Goal: Book appointment/travel/reservation

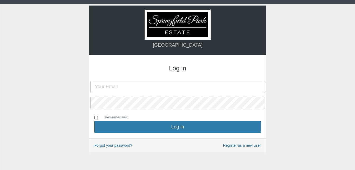
type input "[EMAIL_ADDRESS][DOMAIN_NAME]"
click at [98, 117] on input "Remember me?" at bounding box center [95, 117] width 3 height 3
checkbox input "true"
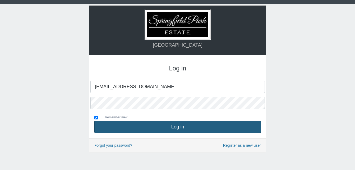
click at [181, 126] on button "Log in" at bounding box center [177, 127] width 167 height 12
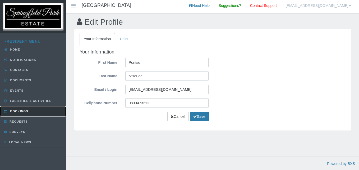
click at [25, 109] on link "Bookings" at bounding box center [33, 111] width 66 height 10
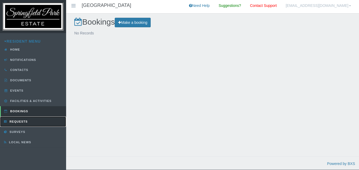
click at [20, 120] on link "Requests" at bounding box center [33, 121] width 66 height 10
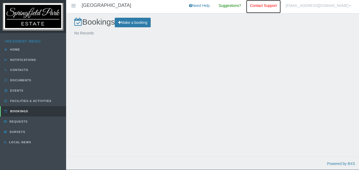
click at [281, 6] on link "Contact Support" at bounding box center [263, 6] width 35 height 13
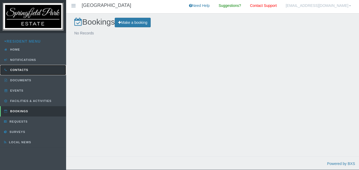
click at [19, 69] on span "Contacts" at bounding box center [18, 69] width 19 height 3
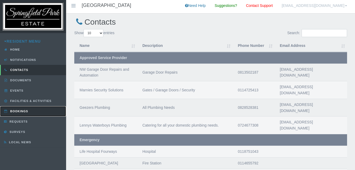
click at [19, 110] on span "Bookings" at bounding box center [18, 111] width 19 height 3
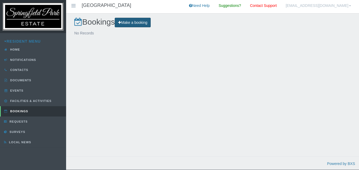
click at [137, 22] on link "Make a booking" at bounding box center [133, 23] width 36 height 10
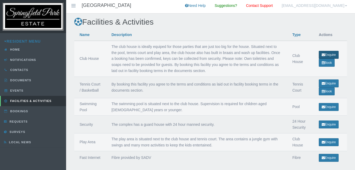
click at [328, 53] on link "Enquire" at bounding box center [329, 55] width 20 height 8
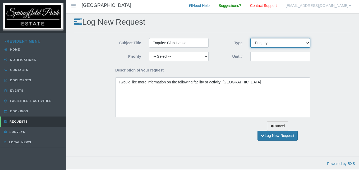
click at [308, 44] on select "-- Select -- Complaint Compliment Enquiry Request for maintenance Other (not li…" at bounding box center [281, 43] width 60 height 10
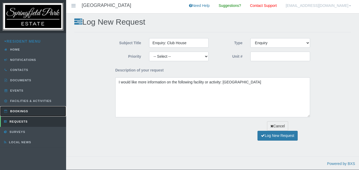
click at [18, 109] on link "Bookings" at bounding box center [33, 111] width 66 height 10
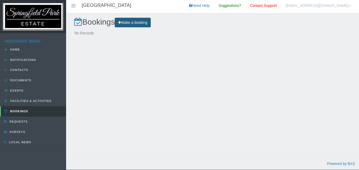
click at [121, 21] on icon at bounding box center [119, 23] width 3 height 4
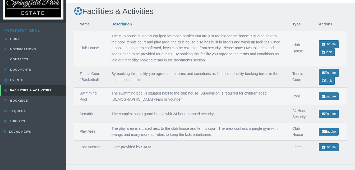
scroll to position [19, 0]
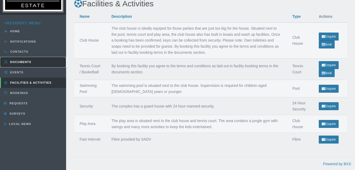
click at [37, 62] on link "Documents" at bounding box center [33, 62] width 66 height 10
